Goal: Navigation & Orientation: Find specific page/section

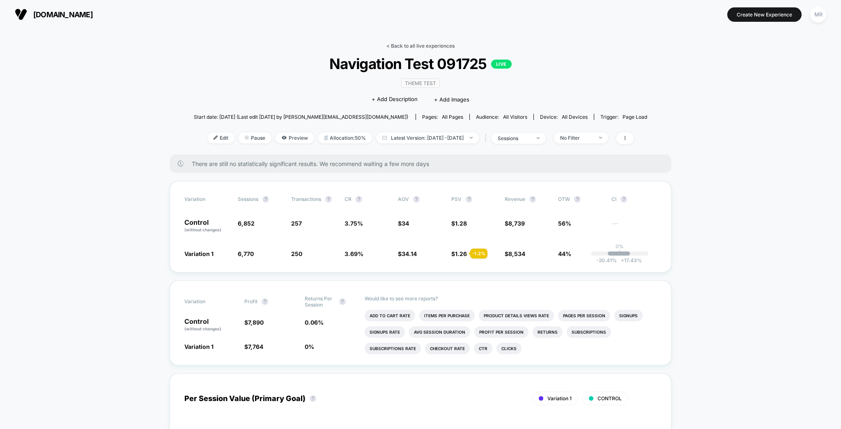
click at [412, 43] on link "< Back to all live experiences" at bounding box center [420, 46] width 68 height 6
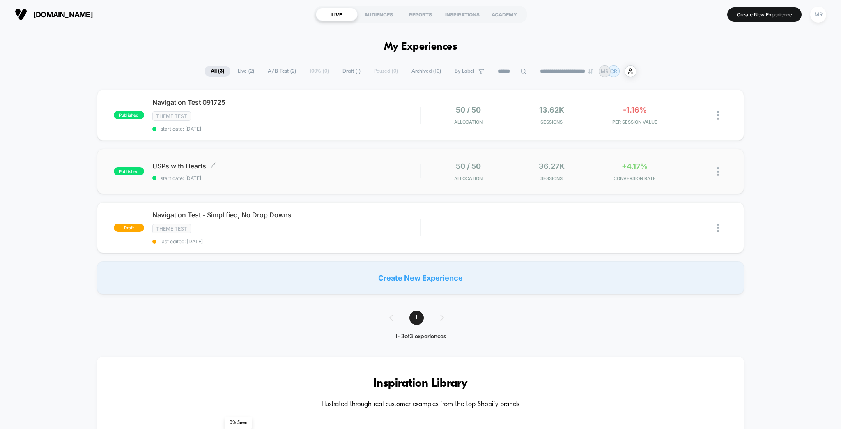
click at [344, 162] on span "USPs with Hearts Click to edit experience details" at bounding box center [286, 166] width 268 height 8
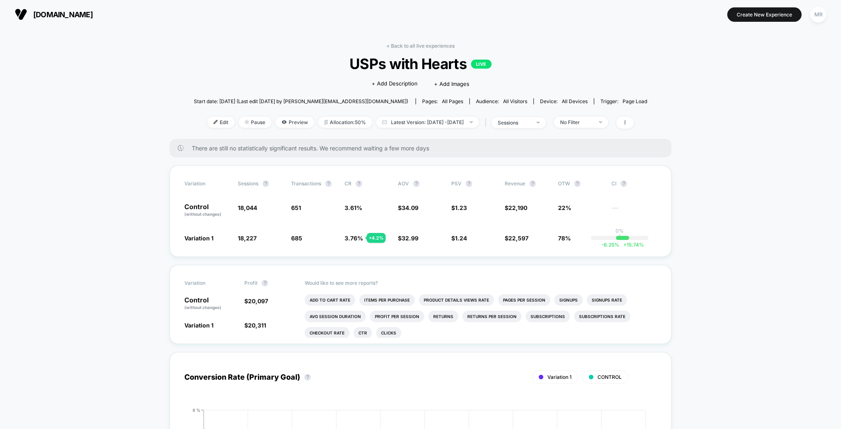
click at [823, 14] on div "MR" at bounding box center [818, 15] width 16 height 16
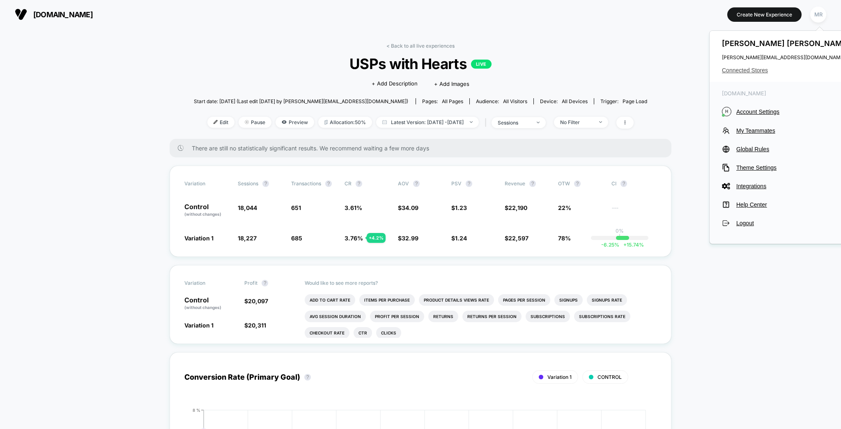
click at [754, 69] on span "Connected Stores" at bounding box center [787, 70] width 130 height 7
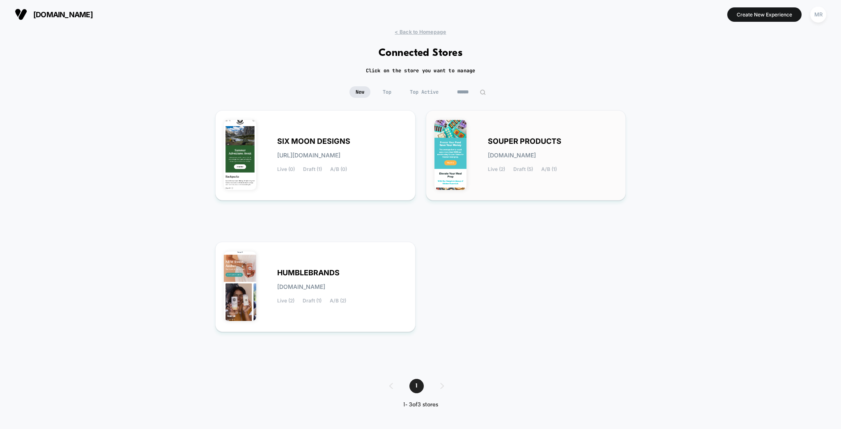
click at [512, 138] on span "SOUPER PRODUCTS" at bounding box center [525, 141] width 74 height 6
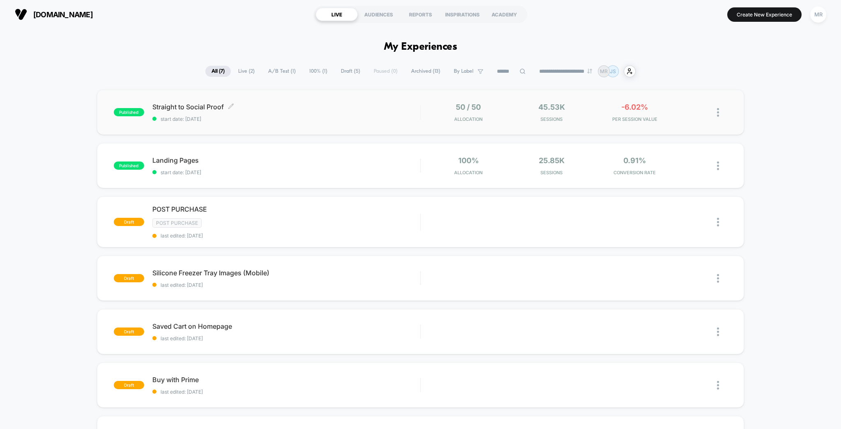
click at [290, 108] on div "Straight to Social Proof Click to edit experience details Click to edit experie…" at bounding box center [286, 112] width 268 height 19
